Goal: Task Accomplishment & Management: Use online tool/utility

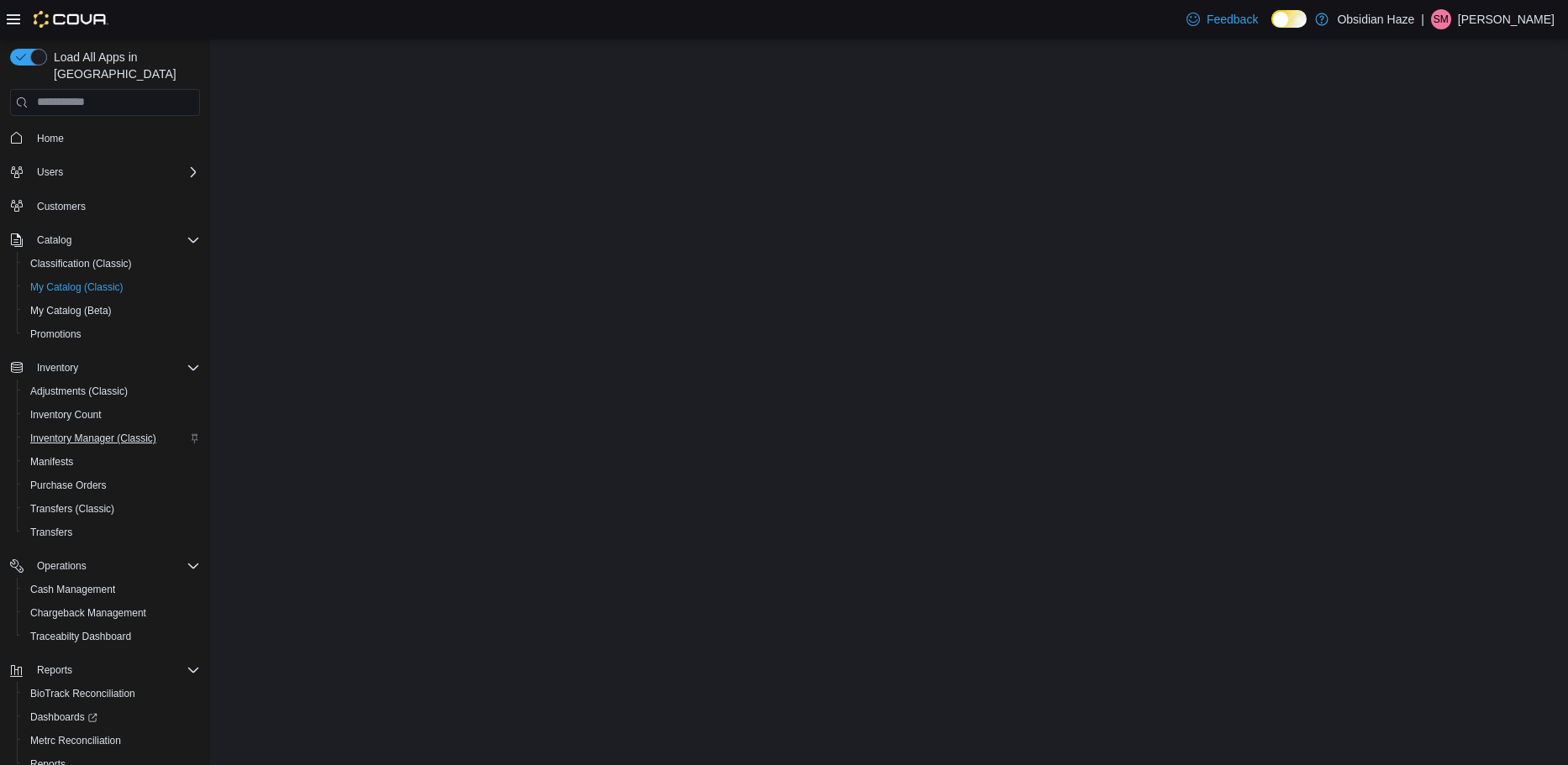
select select "**********"
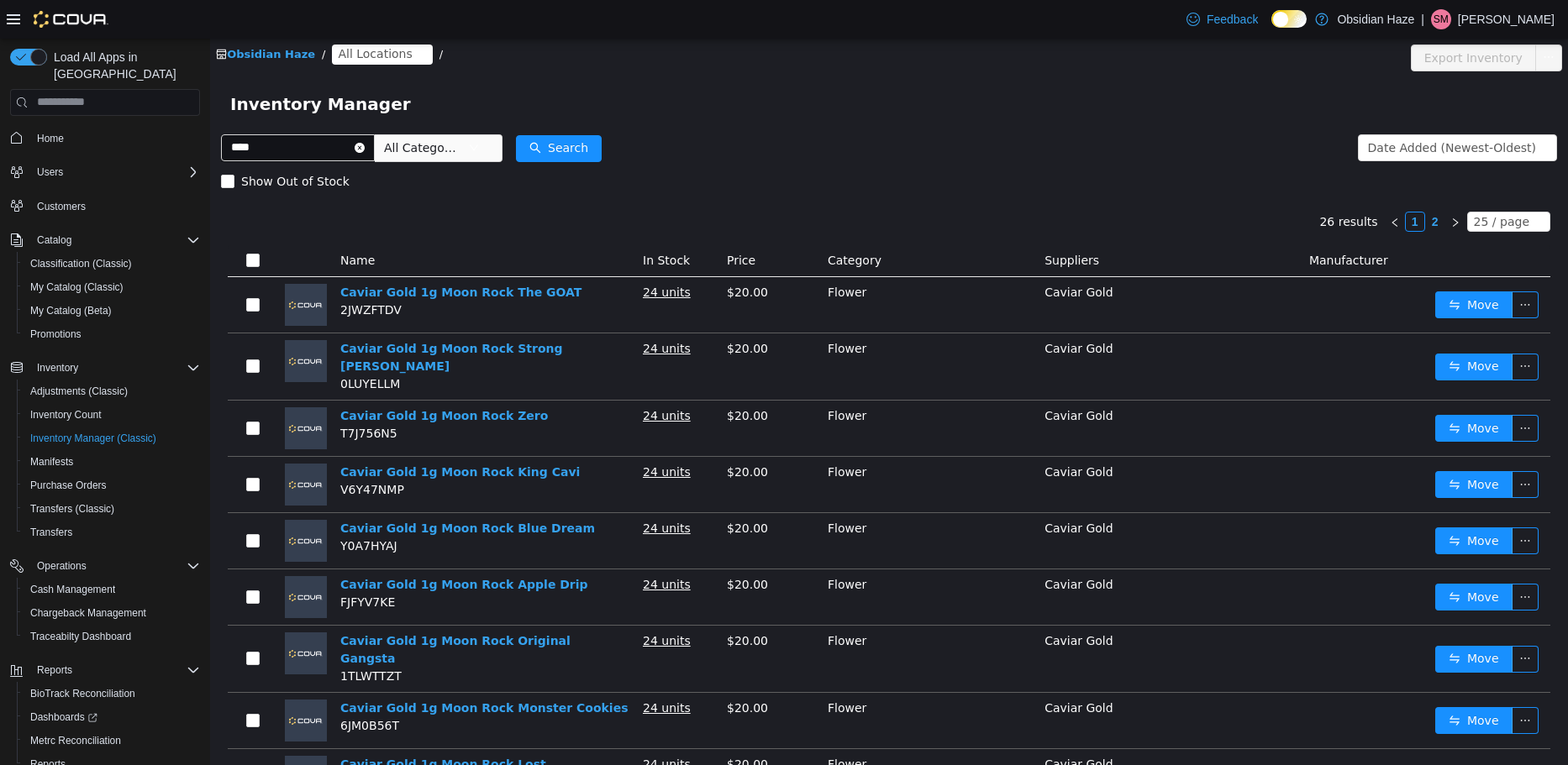
type input "****"
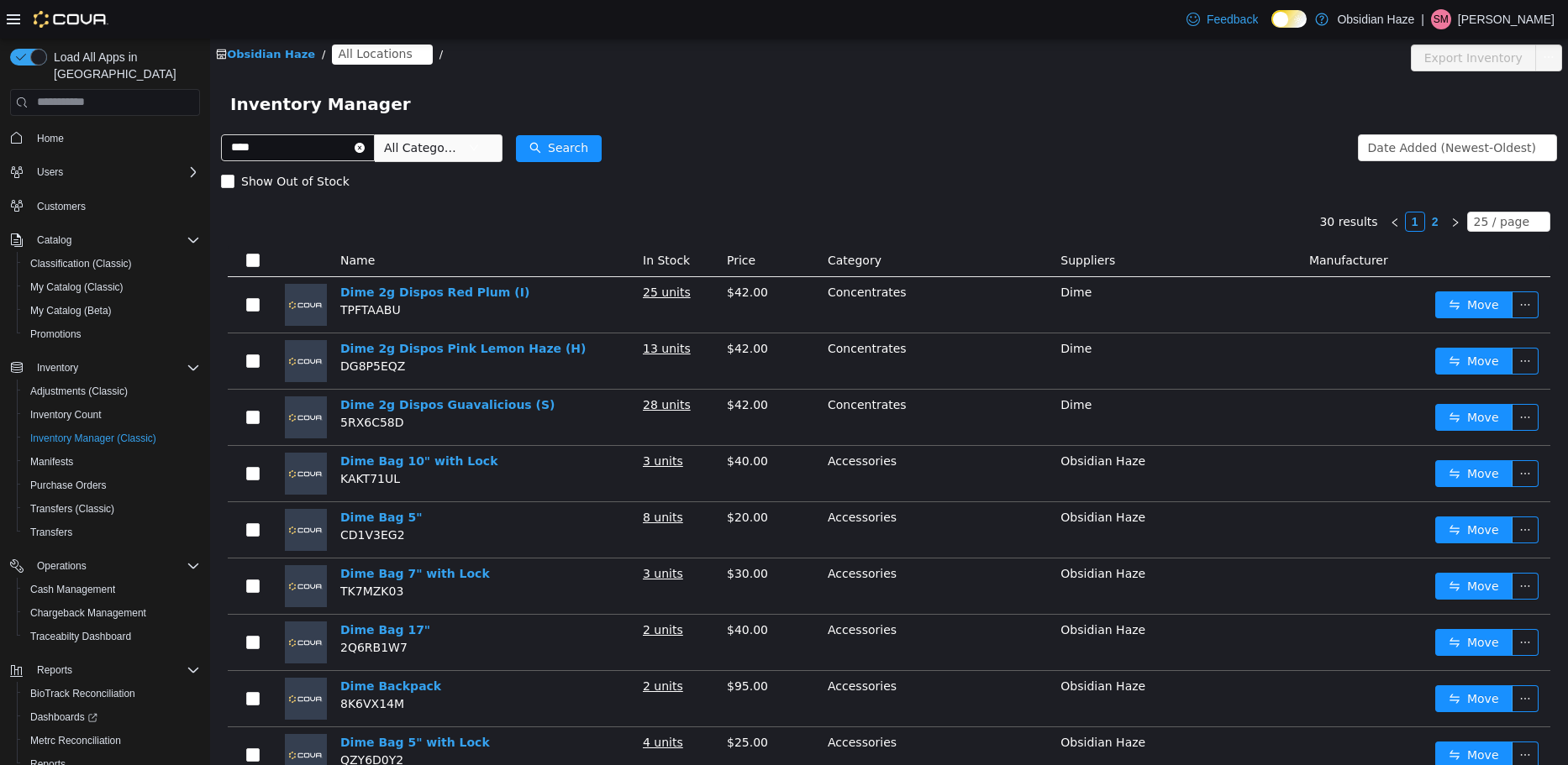
click at [368, 58] on span "All Locations" at bounding box center [374, 53] width 74 height 19
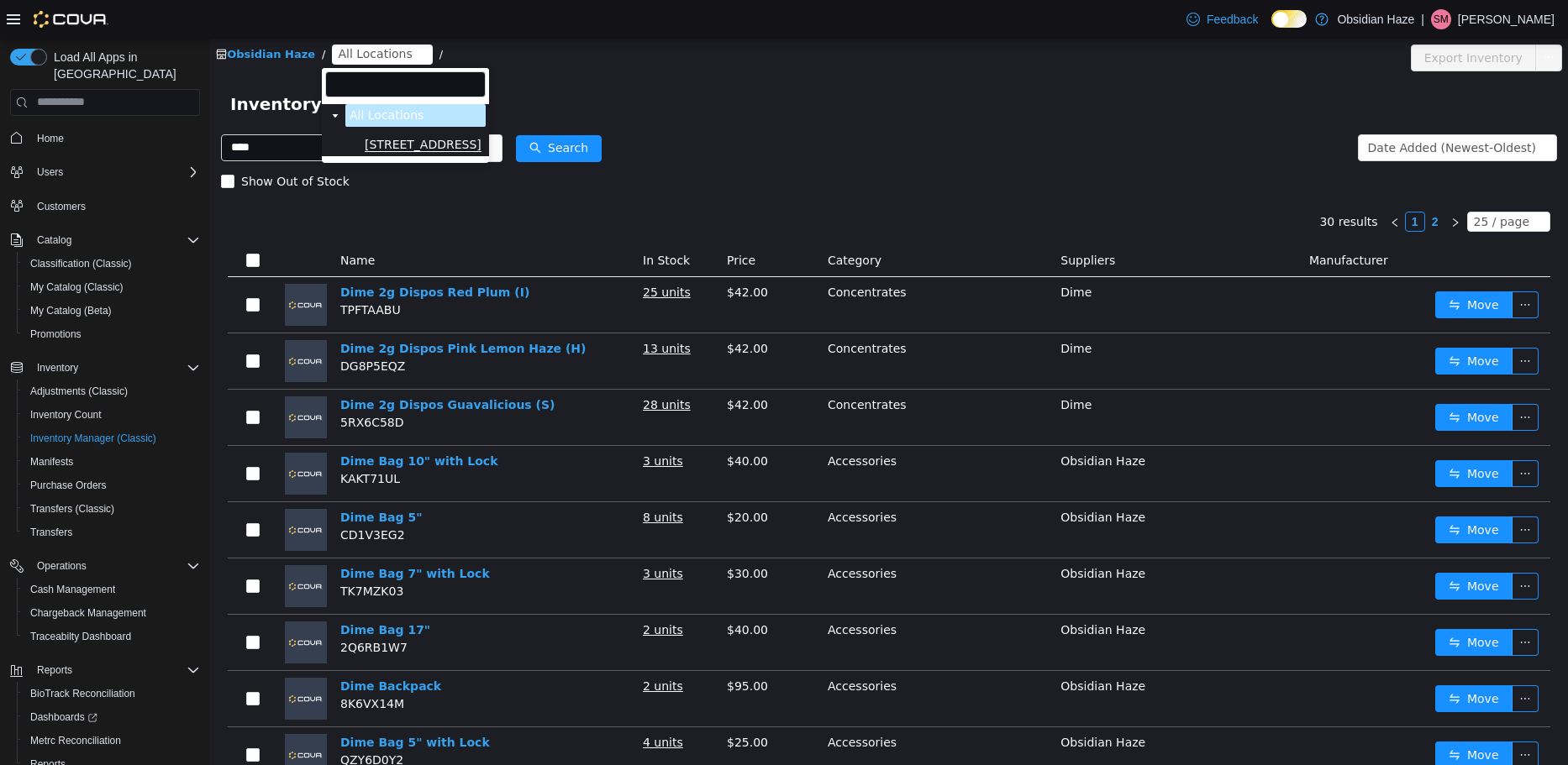
click at [419, 143] on span "1600 Ave O" at bounding box center [423, 144] width 117 height 14
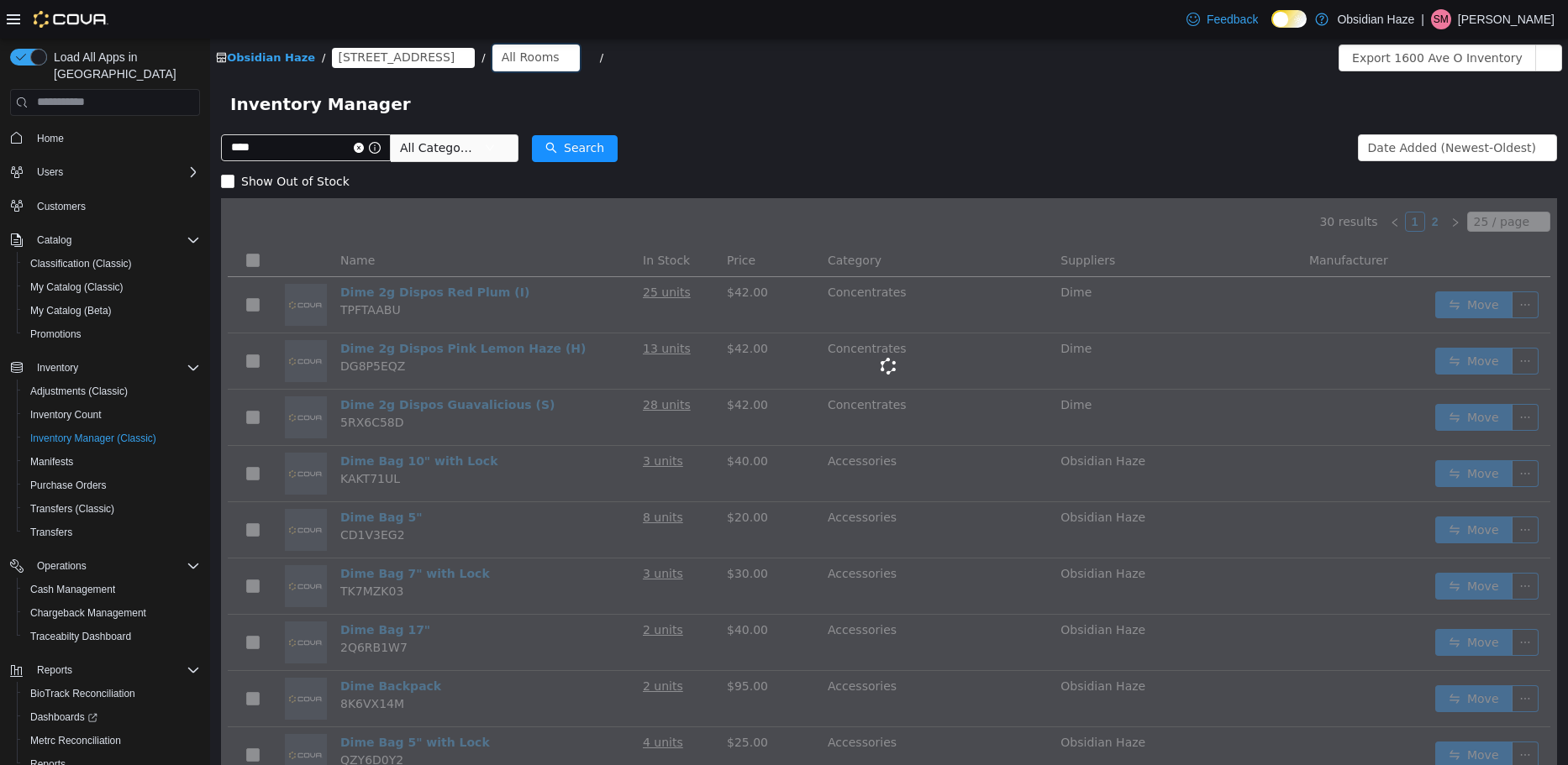
click at [502, 58] on div "All Rooms" at bounding box center [531, 56] width 58 height 26
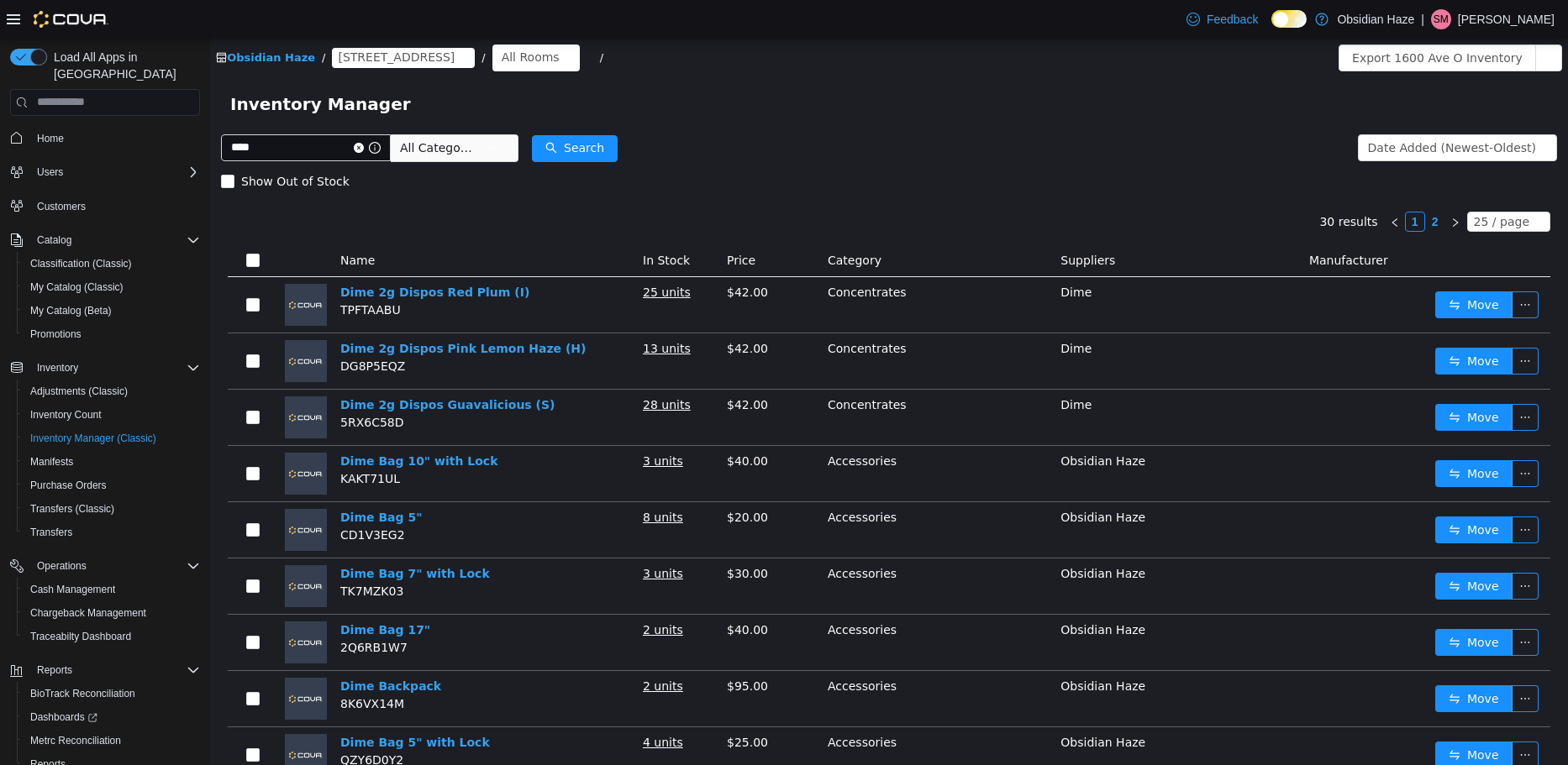
drag, startPoint x: 470, startPoint y: 80, endPoint x: 481, endPoint y: 56, distance: 26.4
click at [471, 77] on div "Inventory Manager" at bounding box center [888, 103] width 1358 height 54
click at [502, 55] on div "All Rooms" at bounding box center [531, 56] width 58 height 26
click at [474, 142] on li "Vault" at bounding box center [476, 145] width 101 height 27
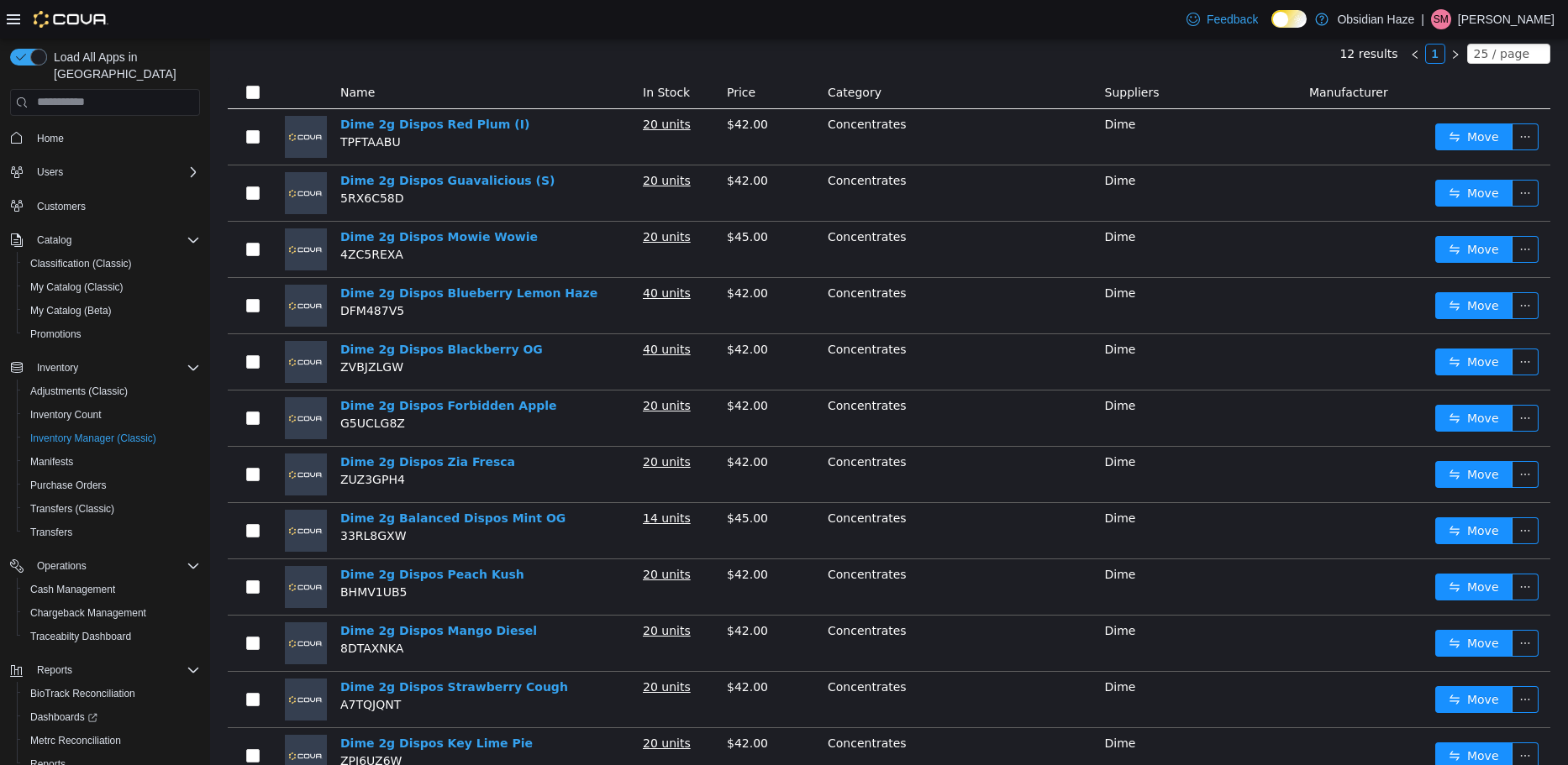
scroll to position [235, 0]
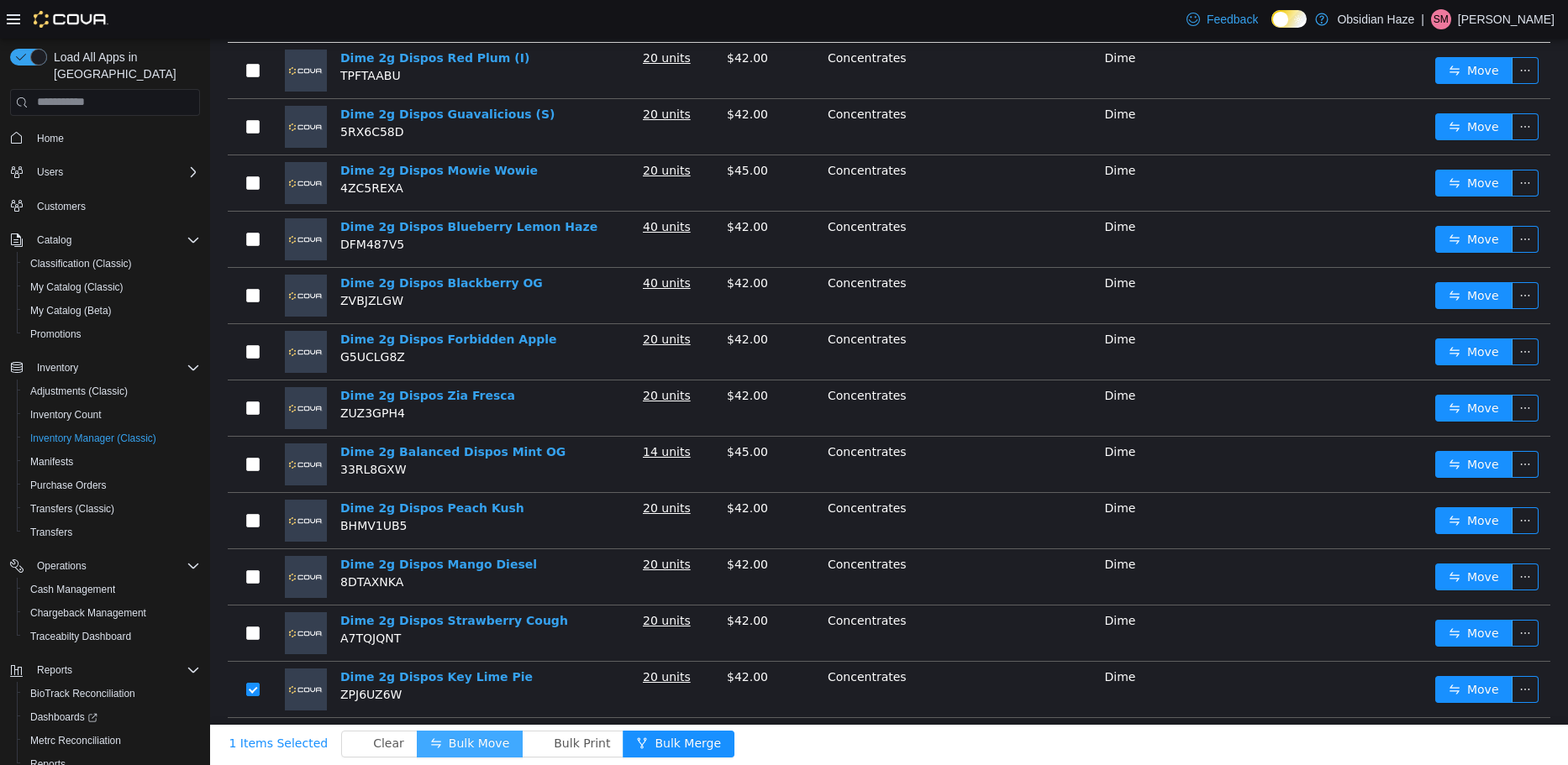
click at [435, 742] on button "Bulk Move" at bounding box center [470, 744] width 106 height 27
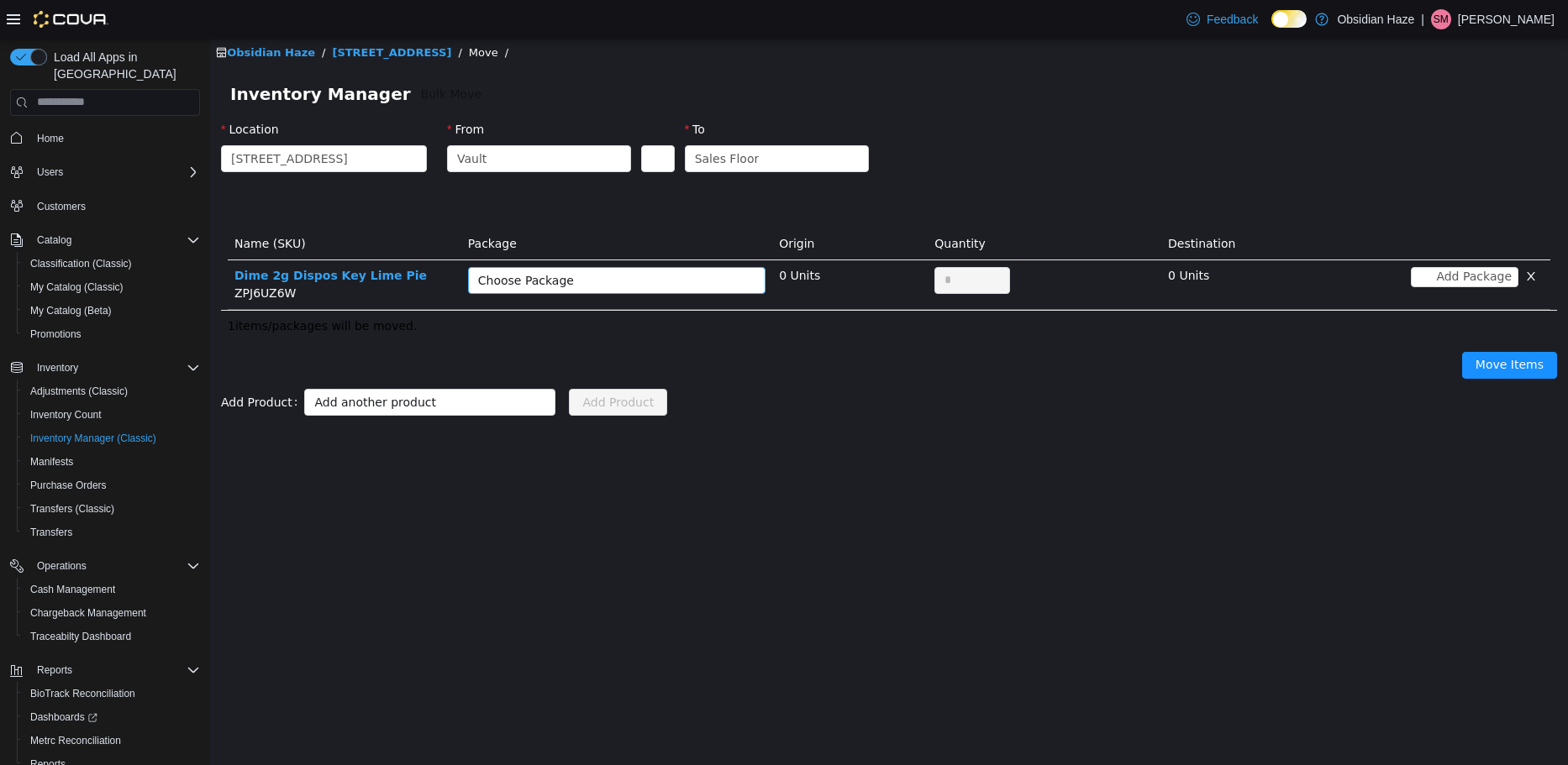
click at [637, 277] on div "Choose Package" at bounding box center [608, 279] width 259 height 17
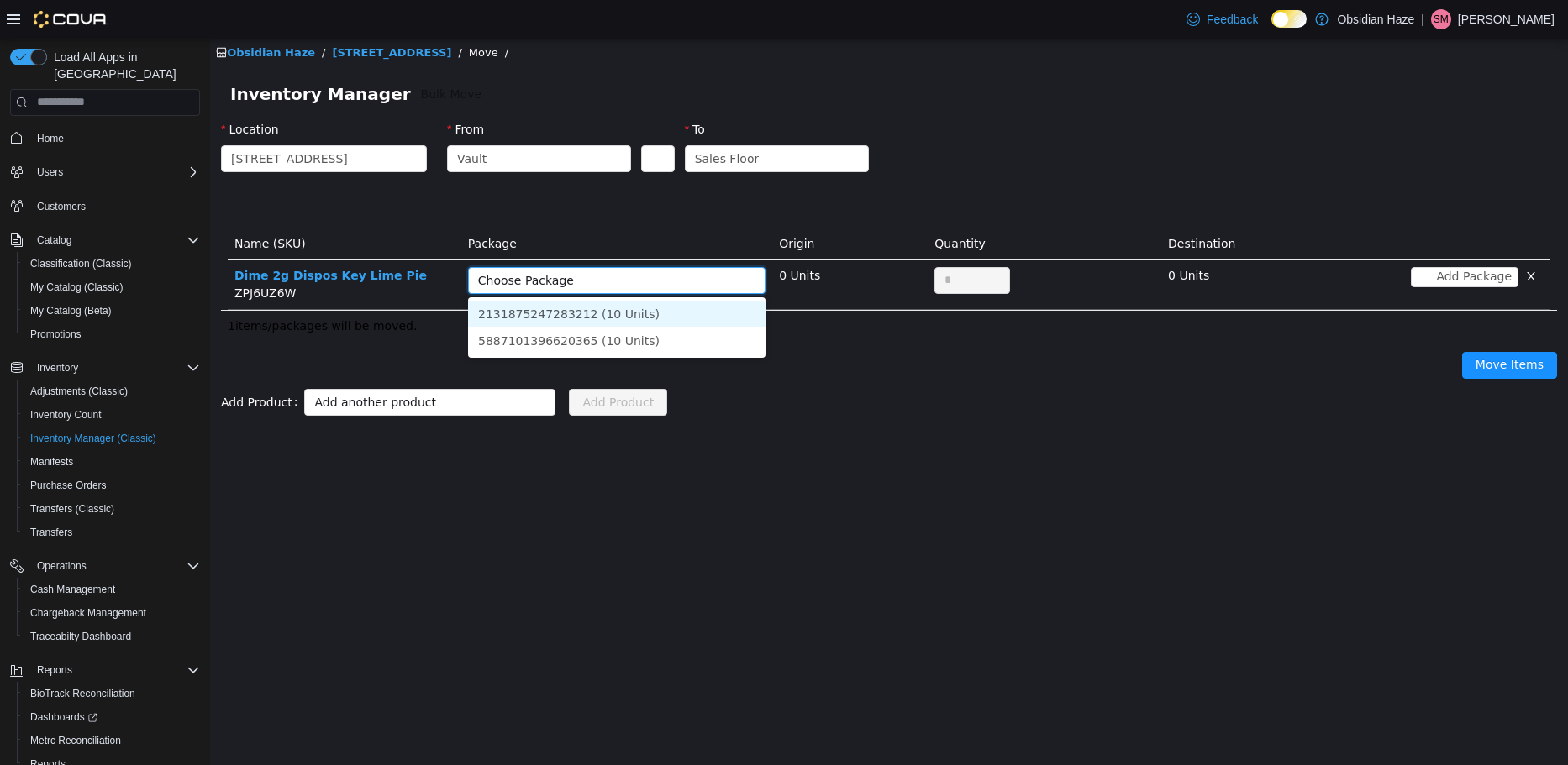
click at [653, 323] on li "2131875247283212 (10 Units)" at bounding box center [616, 313] width 297 height 27
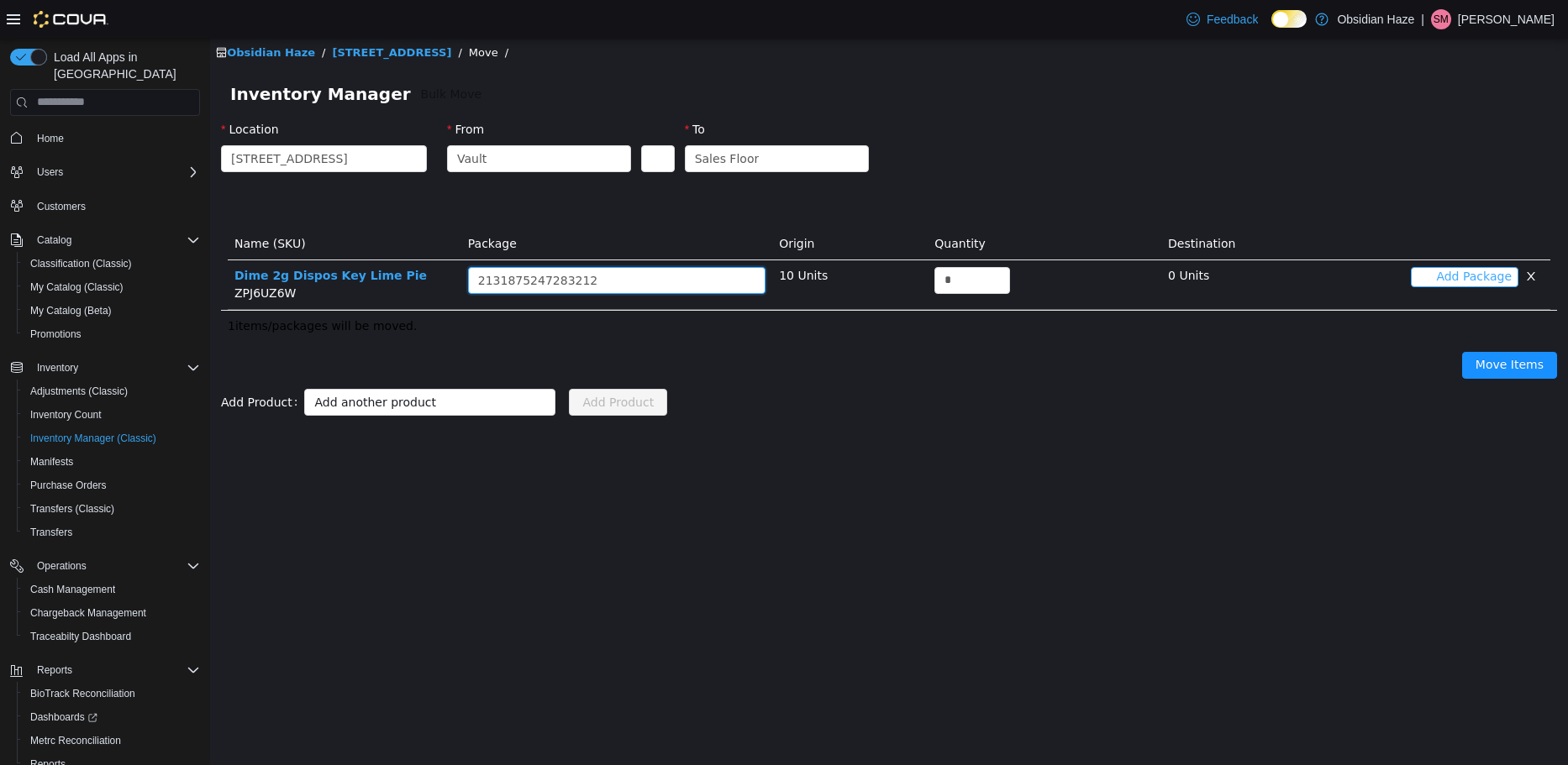
click at [1461, 280] on button "Add Package" at bounding box center [1464, 277] width 107 height 20
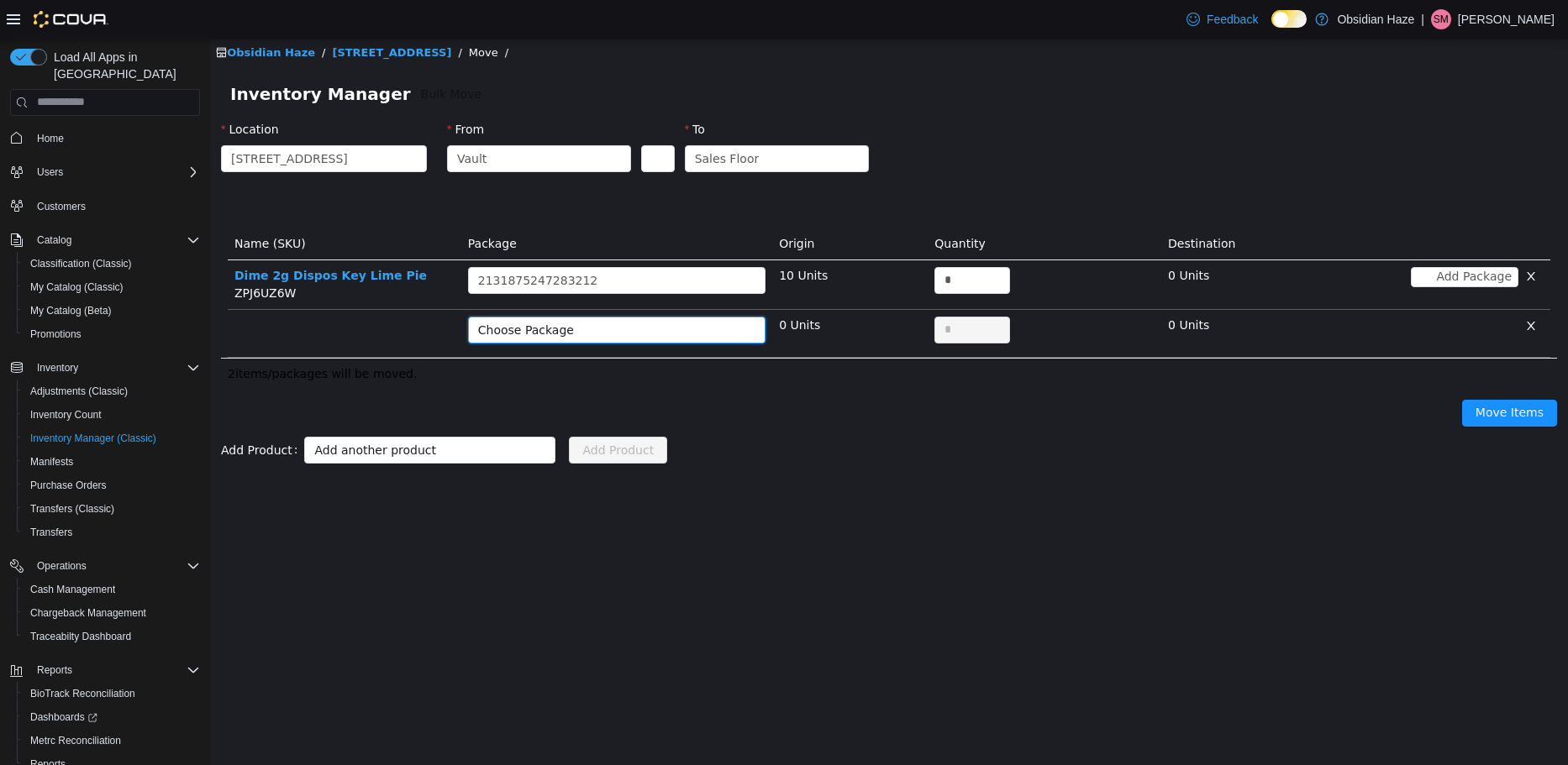
click at [739, 330] on div "Choose Package" at bounding box center [611, 330] width 267 height 26
click at [718, 365] on li "5887101396620365 (10 Units)" at bounding box center [616, 363] width 297 height 27
click at [977, 284] on input "*" at bounding box center [971, 280] width 74 height 26
type input "**"
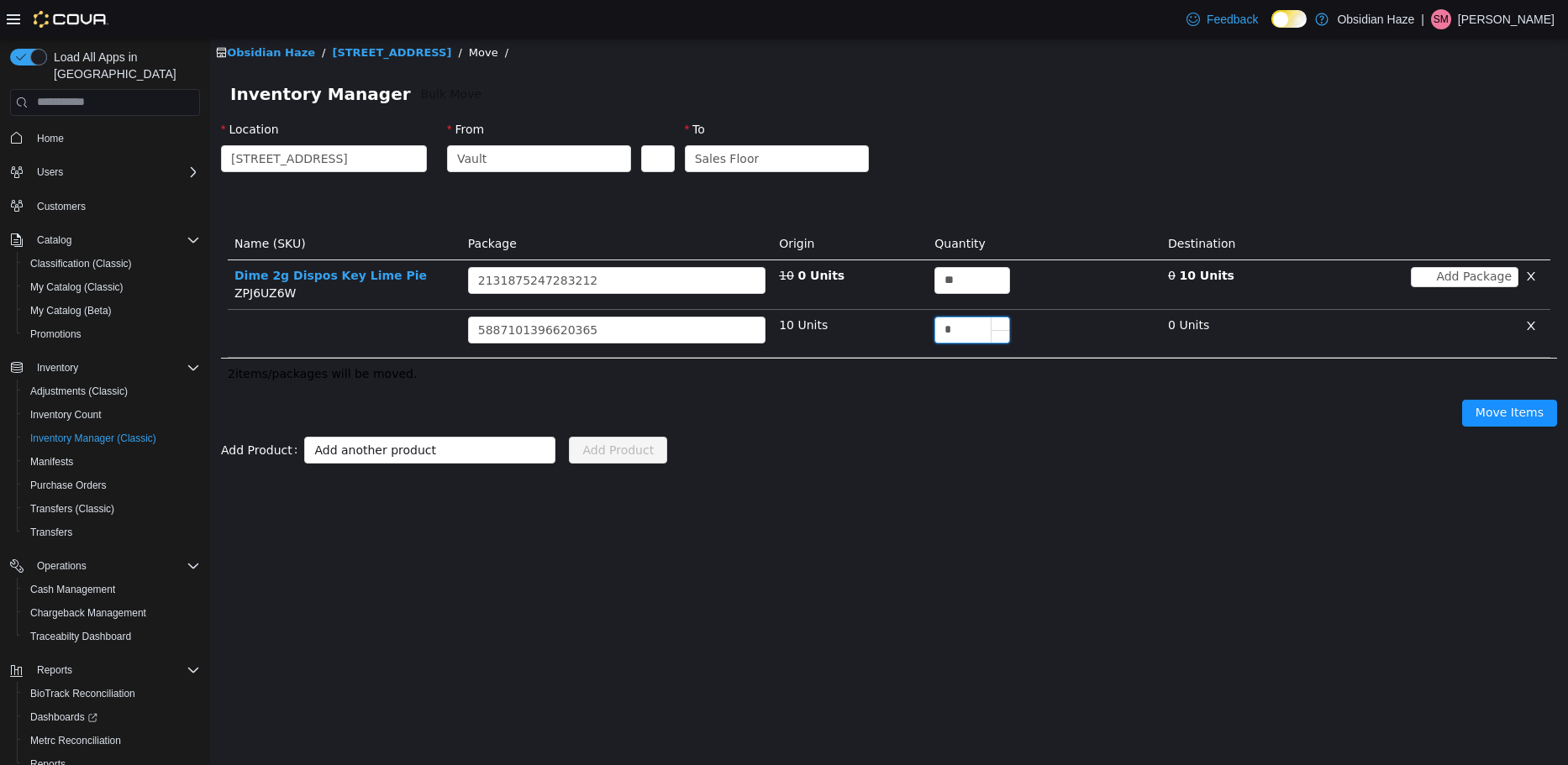
click at [964, 325] on input "*" at bounding box center [971, 330] width 74 height 26
type input "**"
drag, startPoint x: 1495, startPoint y: 410, endPoint x: 1467, endPoint y: 406, distance: 28.3
click at [1494, 410] on button "Move Items" at bounding box center [1508, 412] width 95 height 27
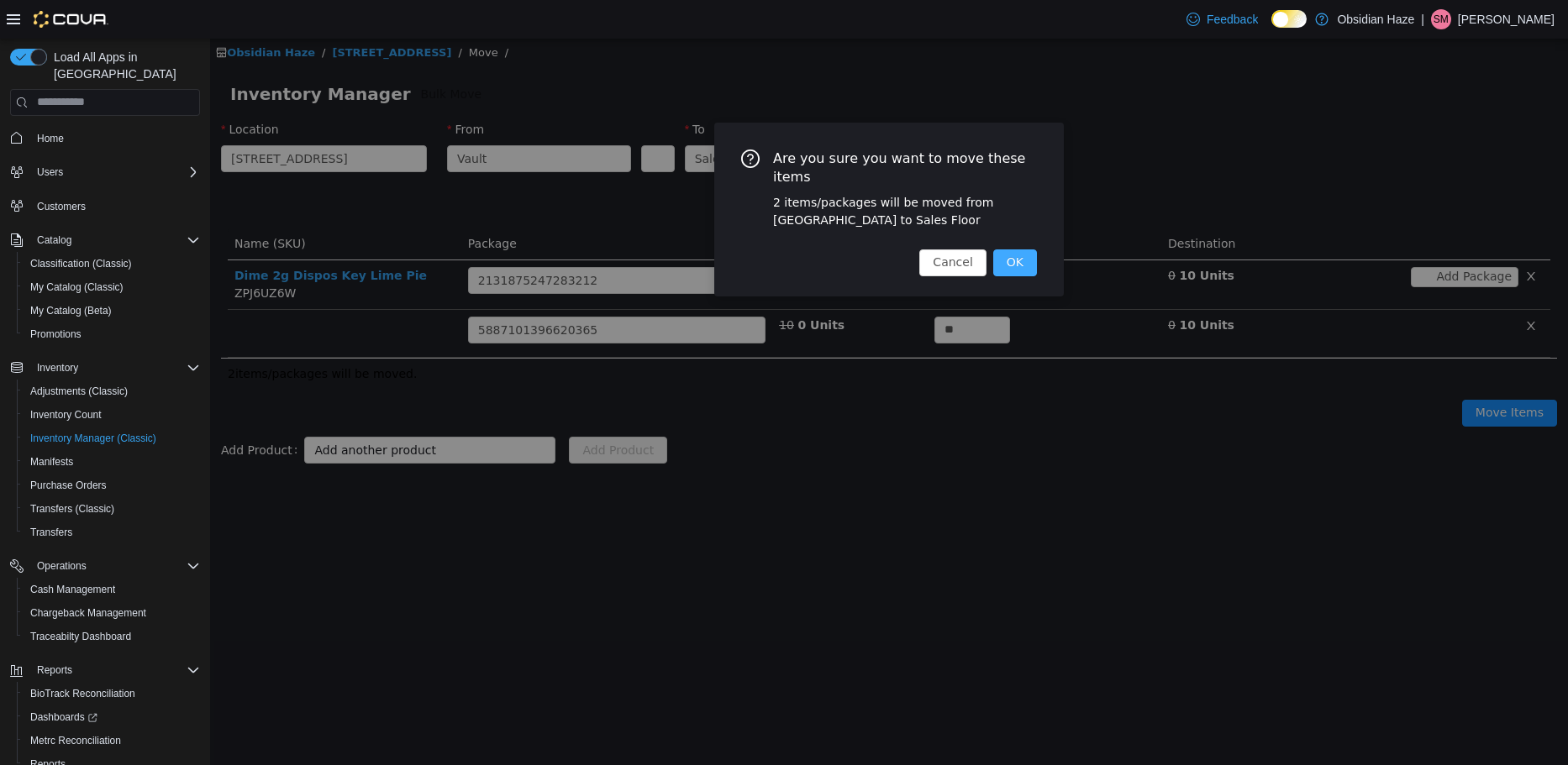
click at [1025, 250] on button "OK" at bounding box center [1014, 262] width 43 height 27
